Goal: Information Seeking & Learning: Find specific page/section

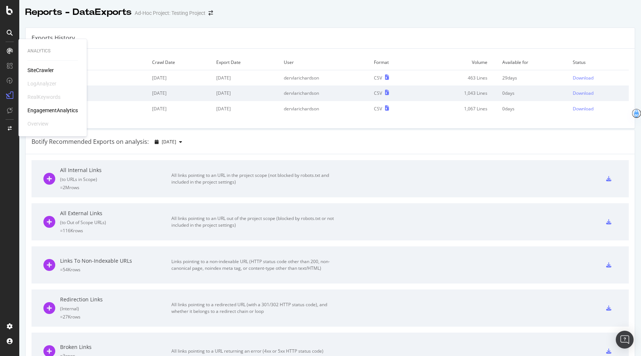
click at [44, 68] on div "SiteCrawler" at bounding box center [40, 69] width 26 height 7
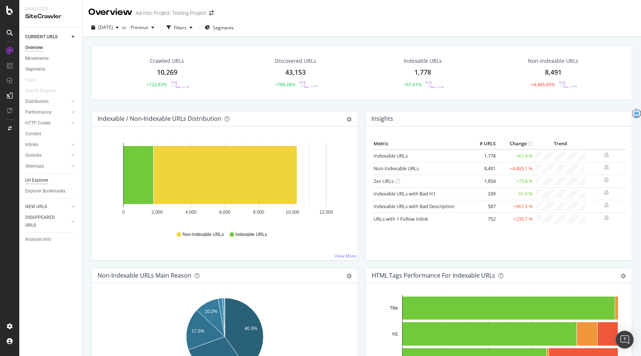
click at [37, 182] on div "Url Explorer" at bounding box center [36, 180] width 23 height 8
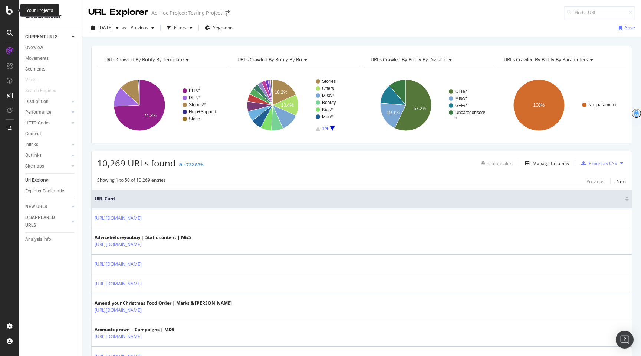
click at [12, 10] on icon at bounding box center [9, 10] width 7 height 9
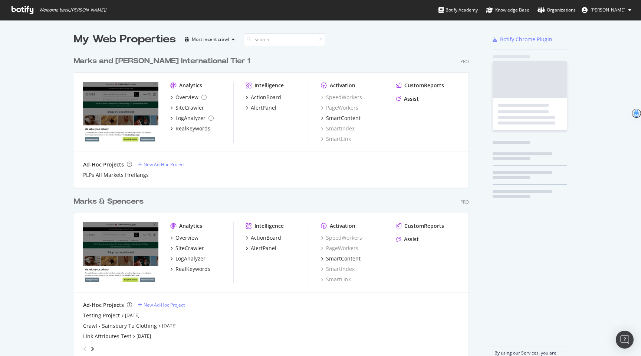
scroll to position [356, 641]
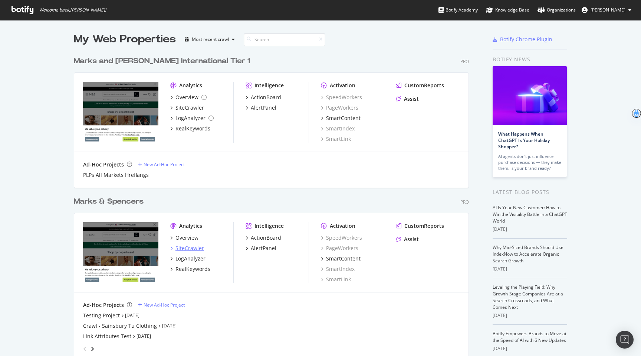
click at [196, 248] on div "SiteCrawler" at bounding box center [190, 247] width 29 height 7
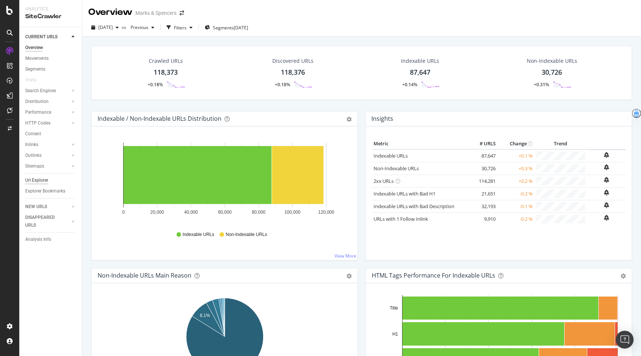
click at [38, 178] on div "Url Explorer" at bounding box center [36, 180] width 23 height 8
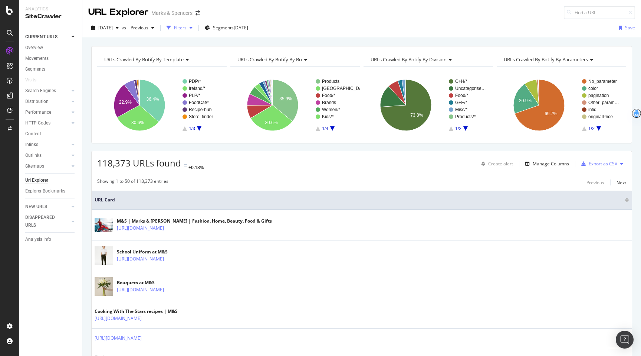
click at [196, 32] on div "Filters" at bounding box center [180, 27] width 32 height 11
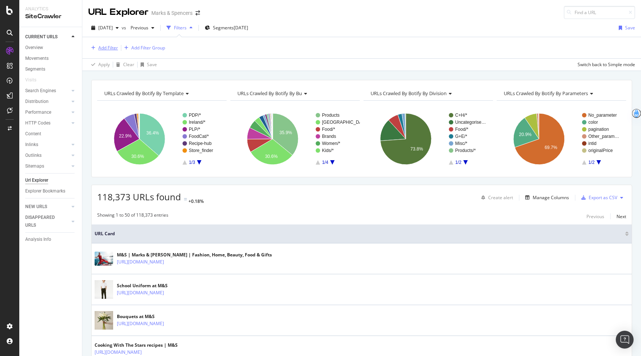
click at [110, 49] on div "Add Filter" at bounding box center [108, 48] width 20 height 6
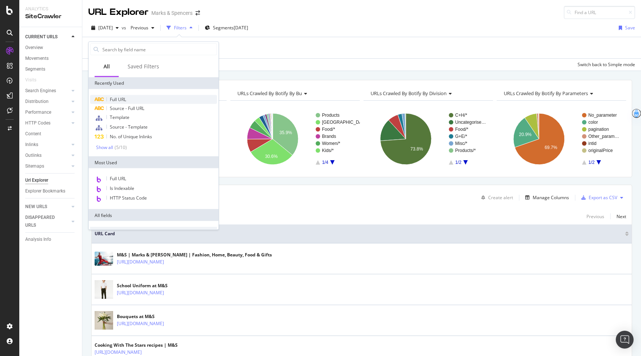
click at [120, 97] on span "Full URL" at bounding box center [118, 99] width 16 height 6
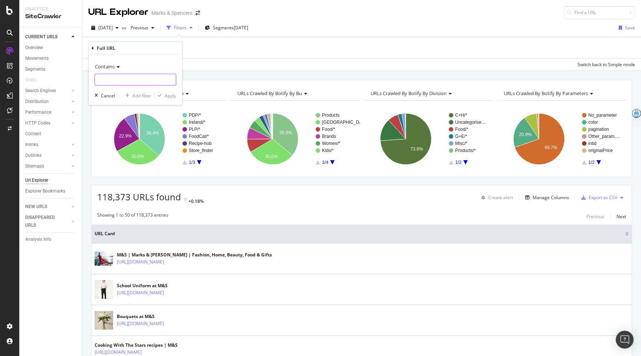
click at [144, 81] on input "text" at bounding box center [135, 80] width 81 height 12
paste input "[URL][DOMAIN_NAME]"
type input "[URL][DOMAIN_NAME]"
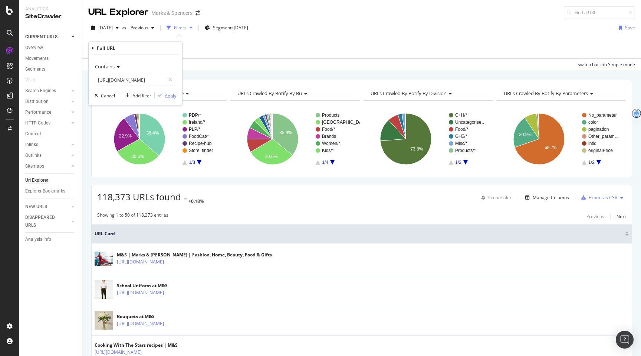
click at [173, 95] on div "Apply" at bounding box center [171, 95] width 12 height 6
